Goal: Find specific page/section: Find specific page/section

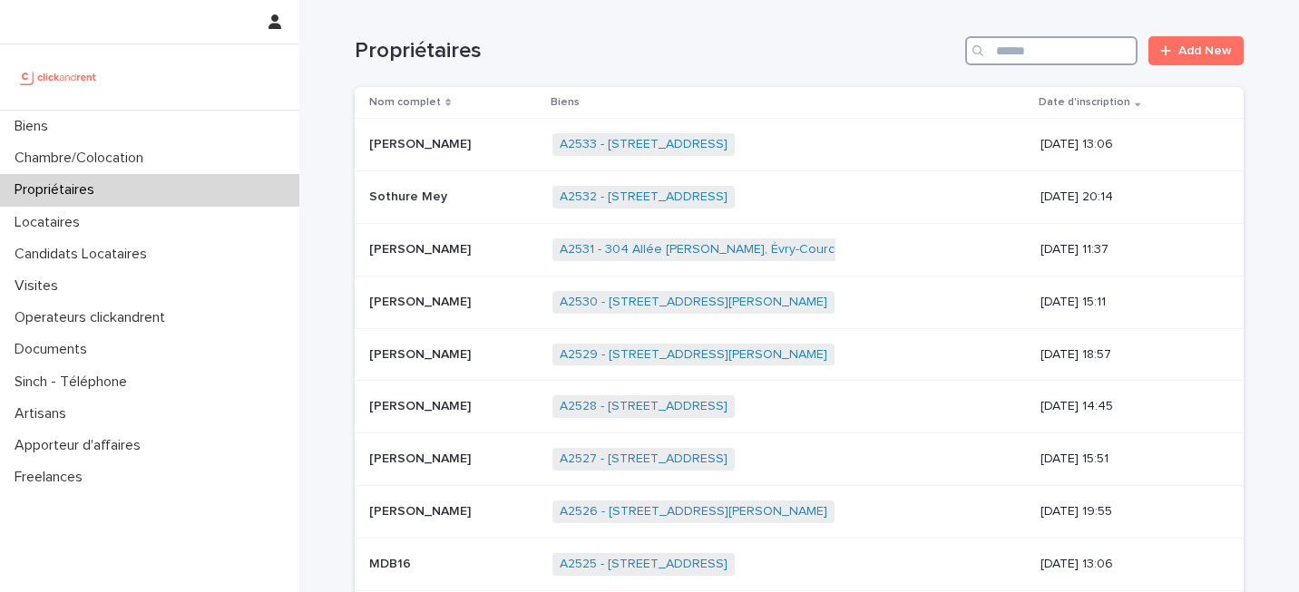
click at [1064, 54] on input "Search" at bounding box center [1051, 50] width 172 height 29
paste input "*****"
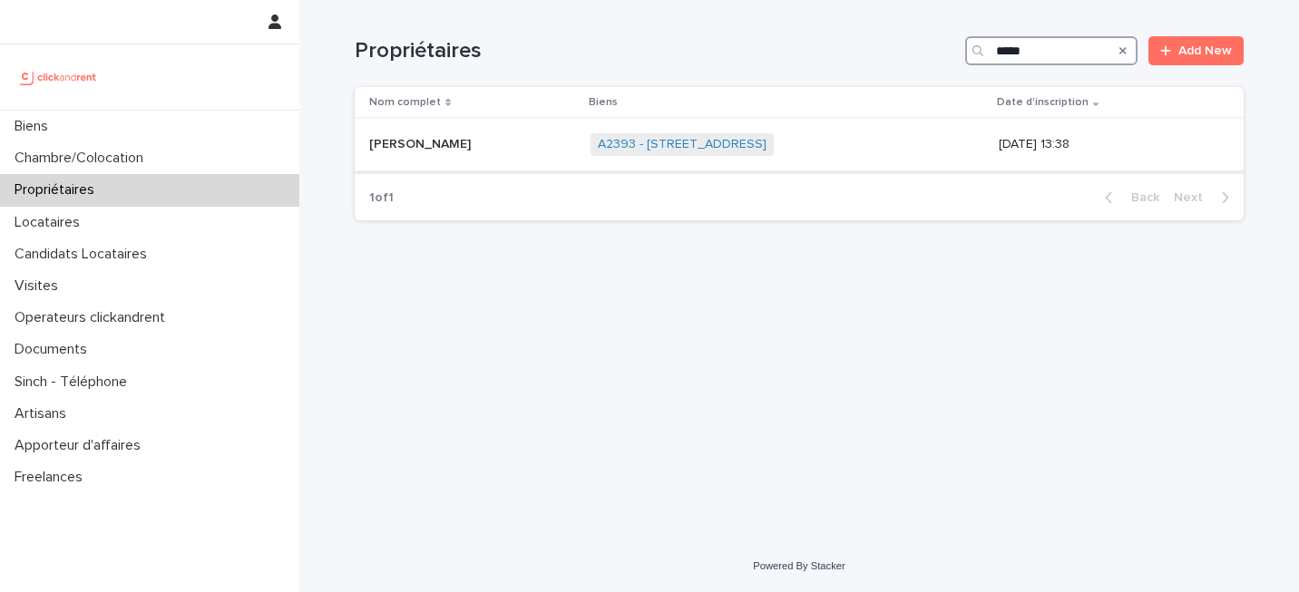
type input "*****"
click at [502, 161] on td "[PERSON_NAME] [PERSON_NAME]" at bounding box center [469, 145] width 229 height 53
